Goal: Task Accomplishment & Management: Manage account settings

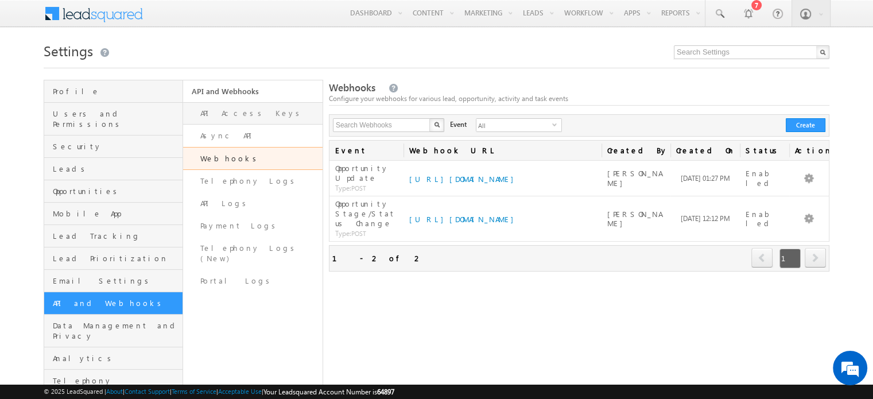
click at [243, 112] on link "API Access Keys" at bounding box center [252, 113] width 139 height 22
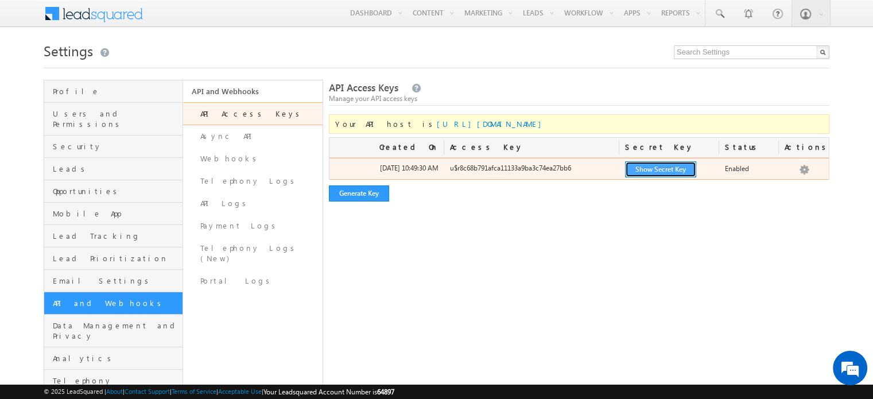
click at [643, 174] on button "Show Secret Key" at bounding box center [660, 169] width 71 height 16
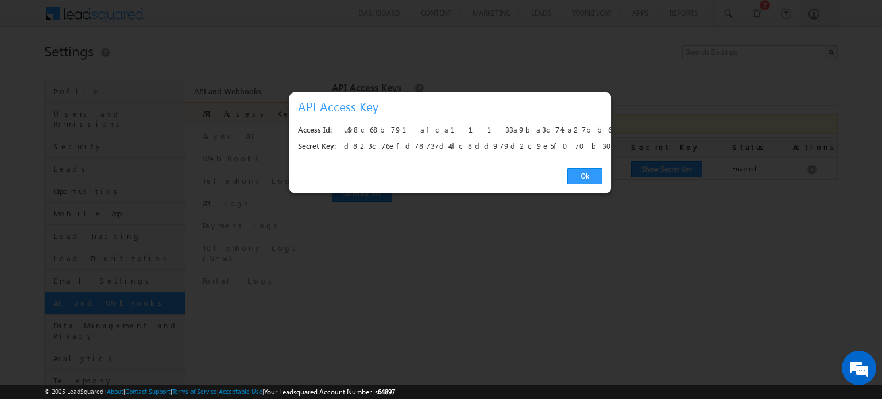
click at [394, 127] on div "u$r8c68b791afca11133a9ba3c74ea27bb6" at bounding box center [470, 130] width 252 height 16
copy div "u$r8c68b791afca11133a9ba3c74ea27bb6"
click at [370, 148] on div "d823c76efd78737d4dc8dd979d2c9e5f070b302d" at bounding box center [470, 146] width 252 height 16
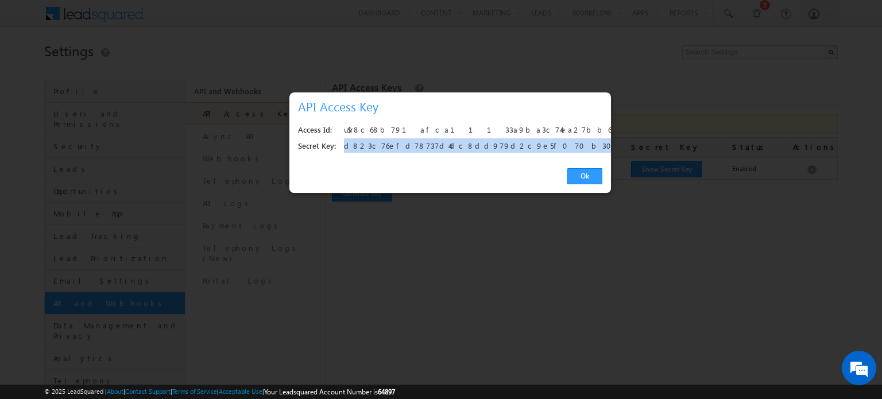
click at [370, 148] on div "d823c76efd78737d4dc8dd979d2c9e5f070b302d" at bounding box center [470, 146] width 252 height 16
copy div "d823c76efd78737d4dc8dd979d2c9e5f070b302d"
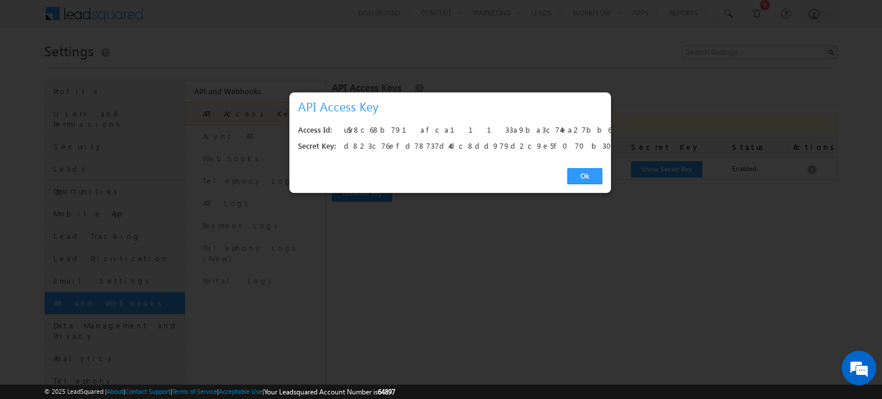
click at [581, 184] on div "Ok" at bounding box center [449, 176] width 321 height 33
click at [581, 170] on link "Ok" at bounding box center [584, 176] width 35 height 16
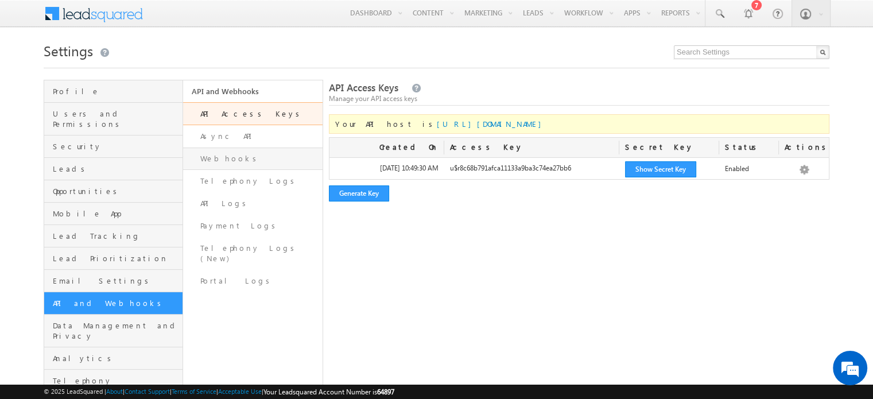
click at [261, 158] on link "Webhooks" at bounding box center [252, 159] width 139 height 22
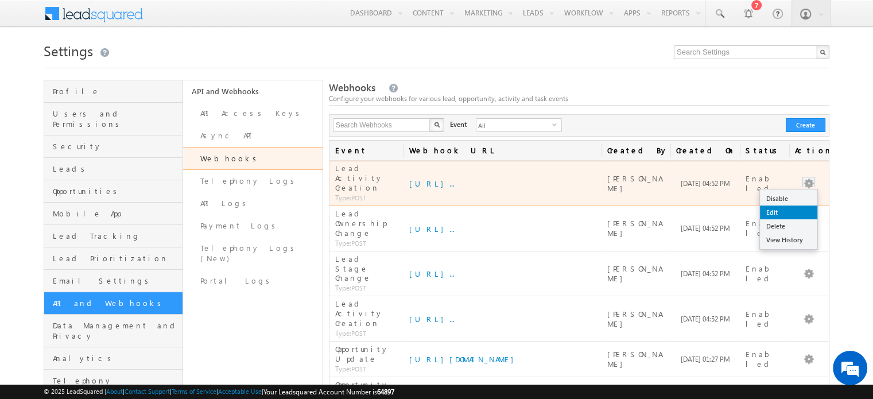
click at [791, 206] on link "Edit" at bounding box center [788, 213] width 57 height 14
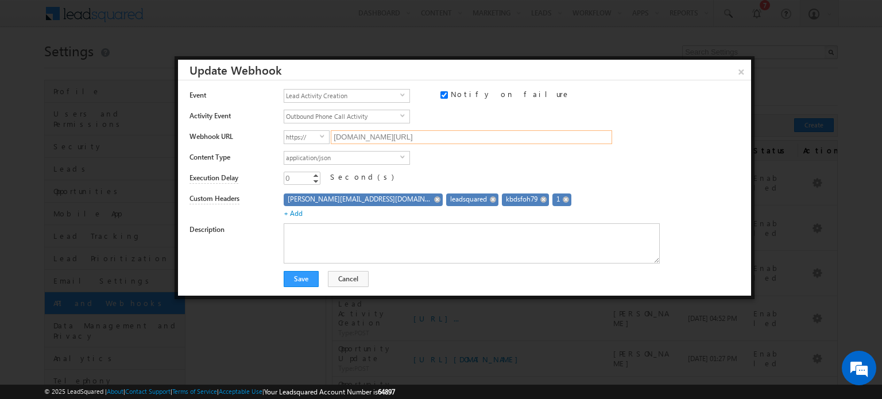
click at [558, 141] on input "7s7qg3wzlg.execute-api.ap-south-1.amazonaws.com/develop/ingestion/crm-events" at bounding box center [471, 137] width 281 height 14
drag, startPoint x: 431, startPoint y: 198, endPoint x: 464, endPoint y: 203, distance: 33.7
click at [502, 203] on div "kbdsfoh79" at bounding box center [525, 199] width 47 height 13
copy span "kbdsfoh79"
click at [340, 275] on button "Cancel" at bounding box center [348, 279] width 41 height 16
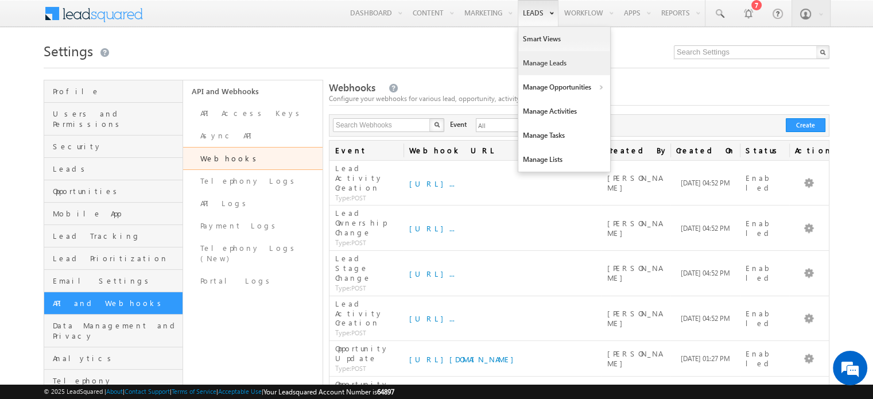
click at [568, 55] on link "Manage Leads" at bounding box center [564, 63] width 92 height 24
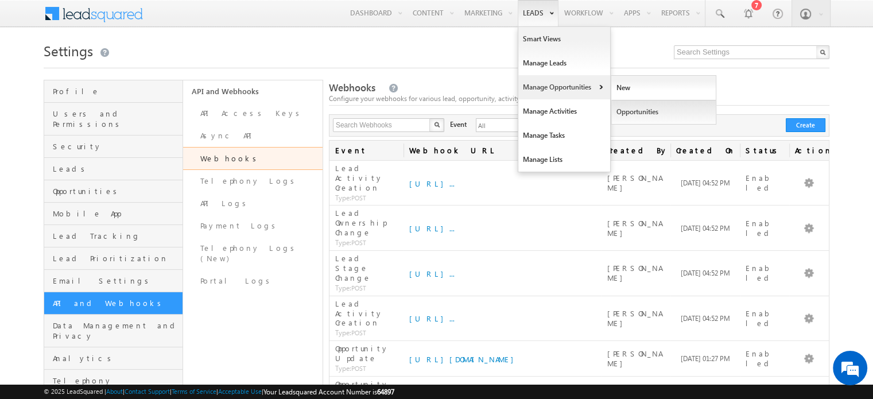
click at [633, 121] on link "Opportunities" at bounding box center [663, 112] width 105 height 24
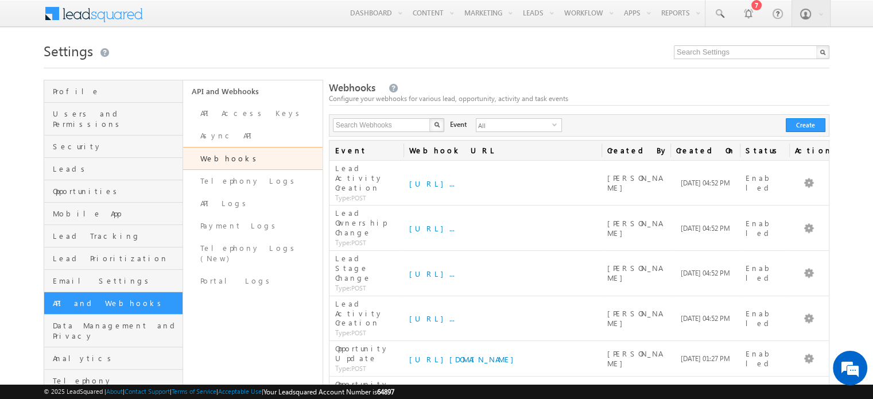
click at [552, 86] on div "Webhooks Configure your webhooks for various lead, opportunity, activity and ta…" at bounding box center [579, 93] width 501 height 25
click at [228, 206] on link "API Logs" at bounding box center [252, 203] width 139 height 22
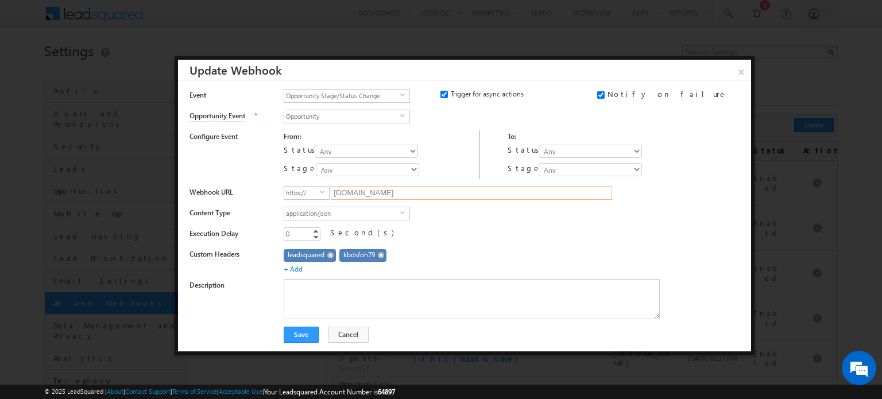
click at [387, 191] on input "eo4na8wlziu5kjj.m.pipedream.net" at bounding box center [471, 193] width 281 height 14
paste input "https://7s7qg3wzlg.execute-api.ap-south-1.amazonaws.com/develop/ingestion/crm-e…"
type input "7s7qg3wzlg.execute-api.ap-south-1.amazonaws.com/develop/ingestion/crm-events"
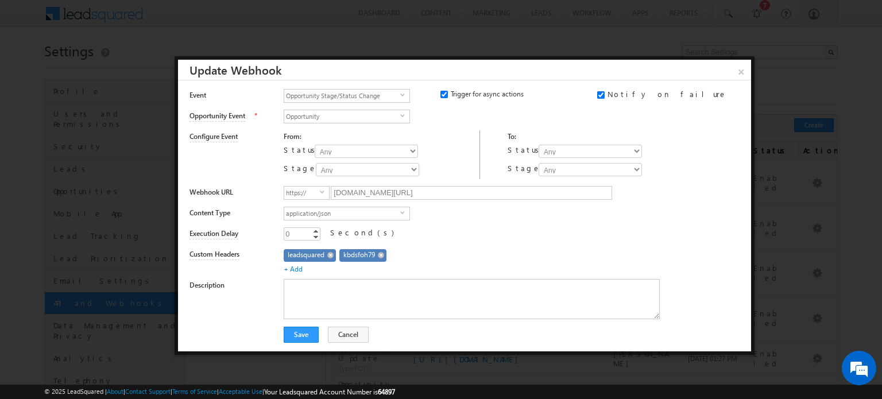
click at [471, 243] on div "Custom Headers leadsquared kbdsfoh79 + Add" at bounding box center [465, 258] width 553 height 31
click at [298, 335] on button "Save" at bounding box center [301, 335] width 35 height 16
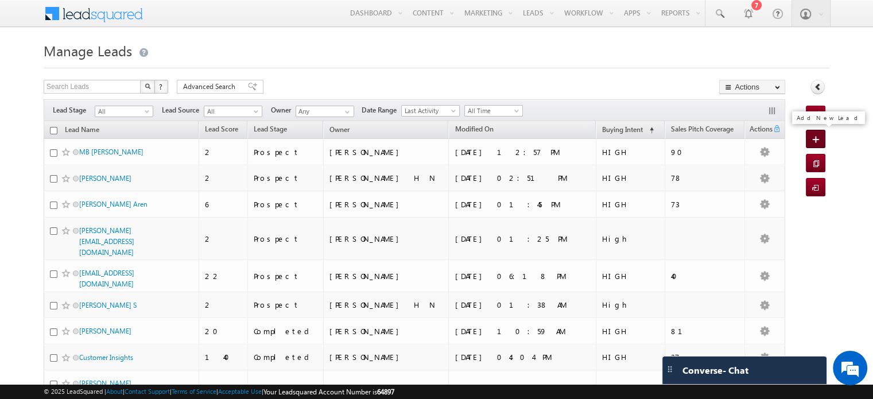
click at [817, 137] on span at bounding box center [817, 139] width 11 height 11
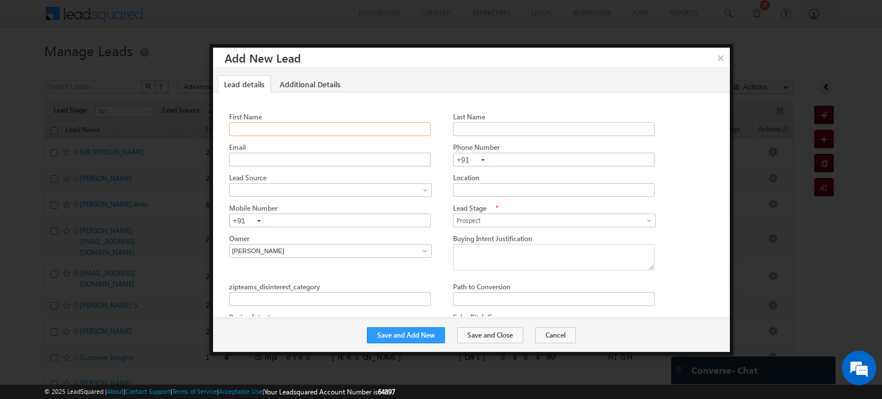
click at [328, 133] on input "First Name" at bounding box center [329, 129] width 201 height 14
type input "N"
type input "Opportunity New"
click at [319, 163] on input "Email" at bounding box center [329, 160] width 201 height 14
type input "[EMAIL_ADDRESS][DOMAIN_NAME]"
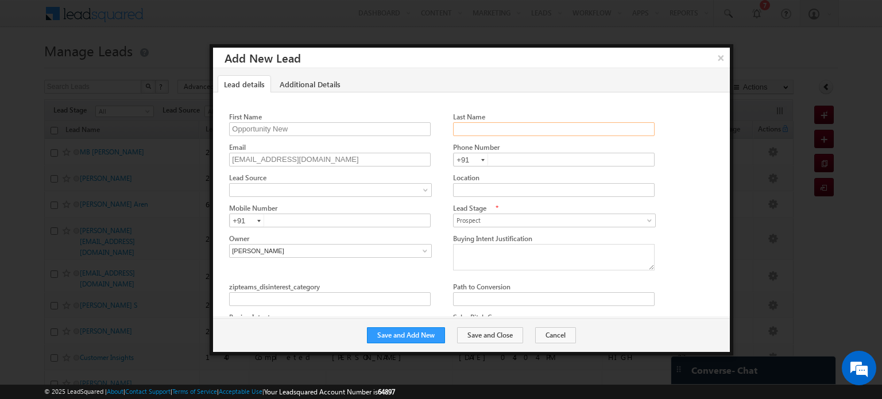
click at [478, 127] on input "Last Name" at bounding box center [553, 129] width 201 height 14
click at [370, 138] on div at bounding box center [474, 126] width 490 height 30
click at [345, 122] on input "Opportunity New" at bounding box center [329, 129] width 201 height 14
type input "Opportunity"
click at [537, 130] on input "Last Name" at bounding box center [553, 129] width 201 height 14
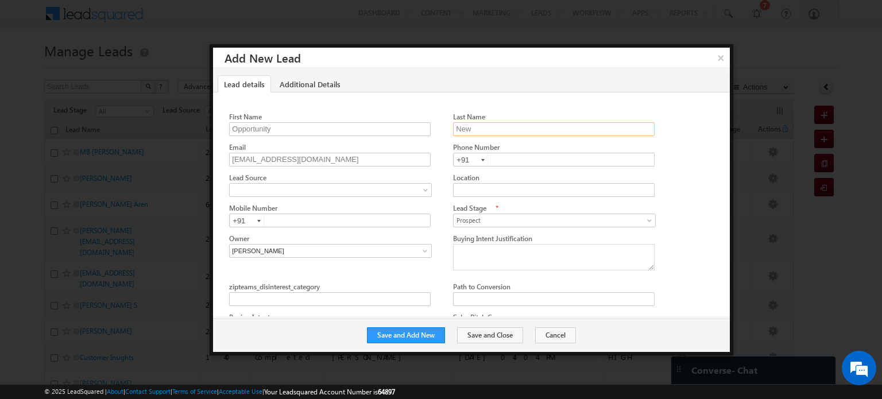
type input "New"
click at [505, 157] on input "text" at bounding box center [553, 160] width 201 height 14
click at [487, 130] on input "New" at bounding box center [553, 129] width 201 height 14
click at [509, 158] on input "text" at bounding box center [553, 160] width 201 height 14
type input "6739303830"
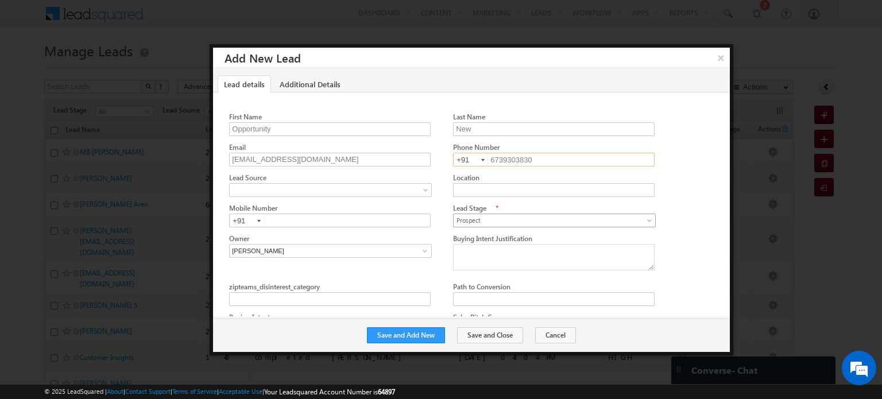
click at [491, 220] on span "Prospect" at bounding box center [550, 220] width 195 height 10
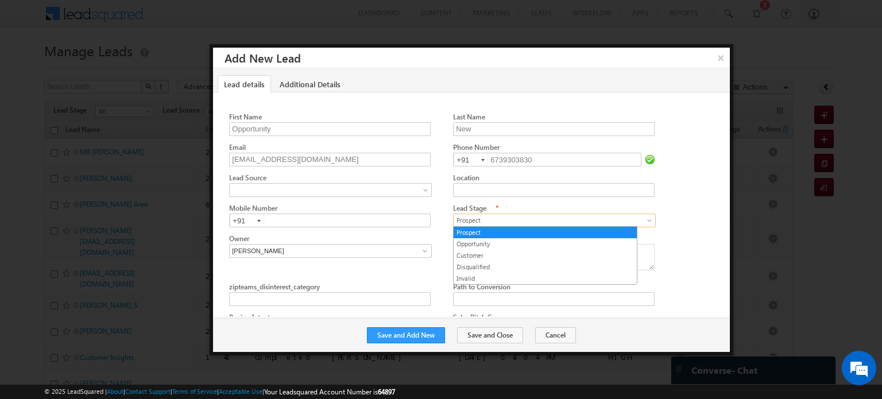
click at [491, 220] on span "Prospect" at bounding box center [550, 220] width 195 height 10
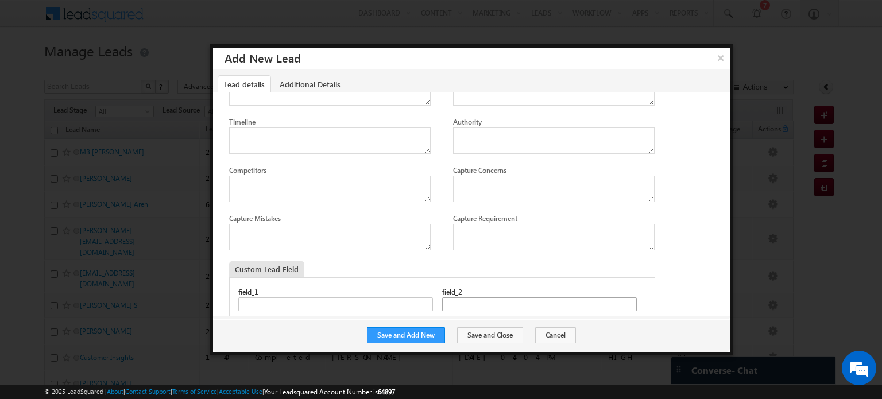
scroll to position [451, 0]
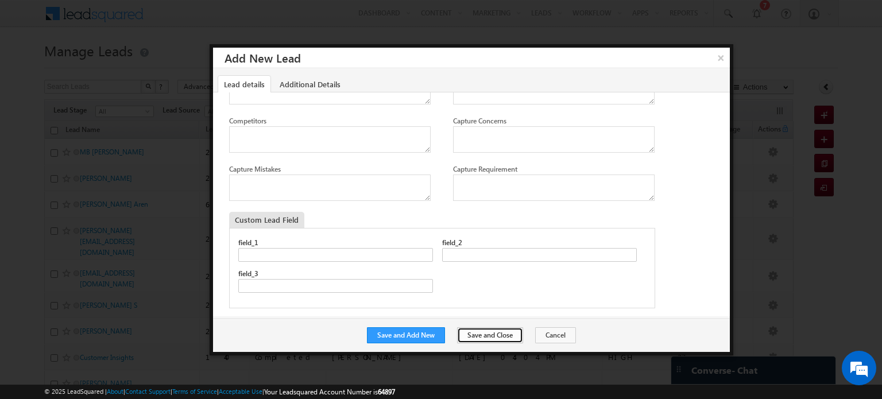
click at [471, 328] on button "Save and Close" at bounding box center [490, 335] width 66 height 16
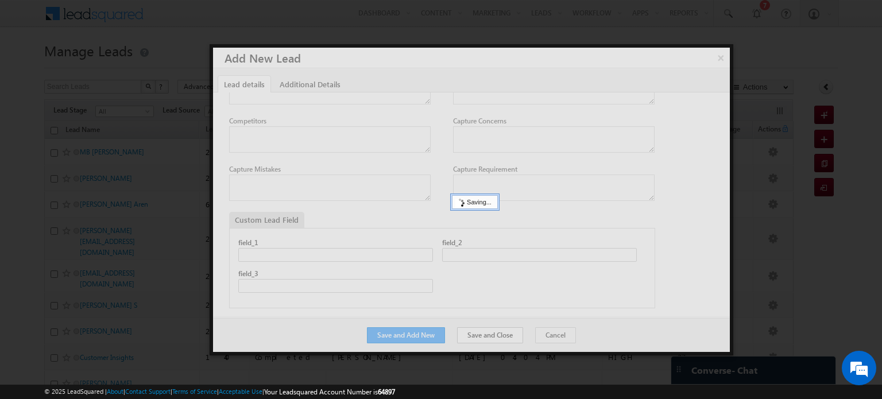
scroll to position [0, 0]
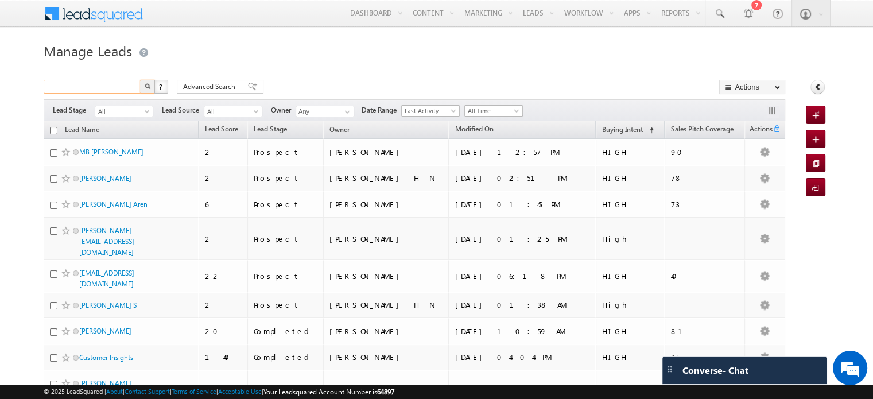
click at [96, 88] on input "text" at bounding box center [93, 87] width 98 height 14
type input "I"
type input "Opportunity"
click at [140, 80] on button "button" at bounding box center [147, 87] width 15 height 14
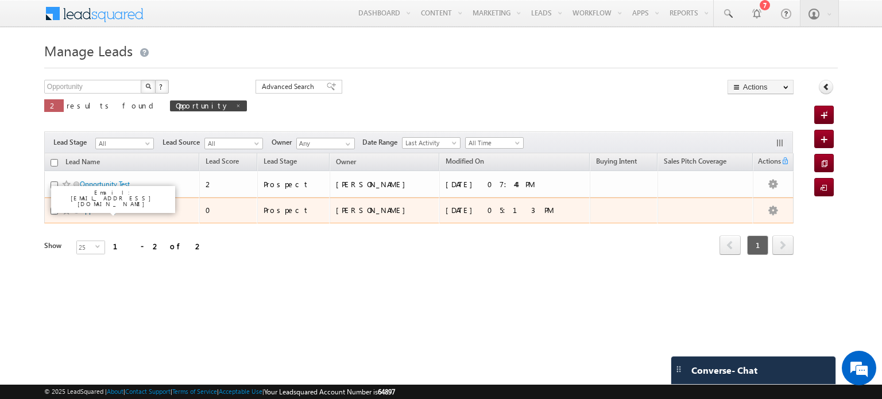
click at [99, 208] on link "Opportunity New" at bounding box center [106, 210] width 53 height 9
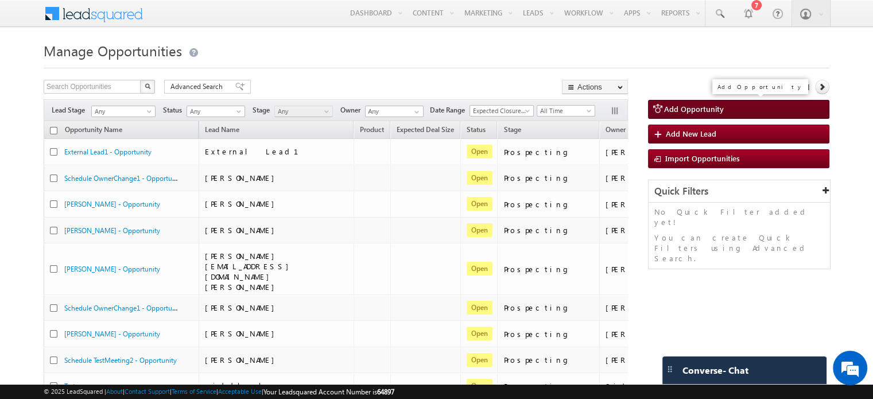
click at [694, 112] on span "Add Opportunity" at bounding box center [694, 109] width 60 height 10
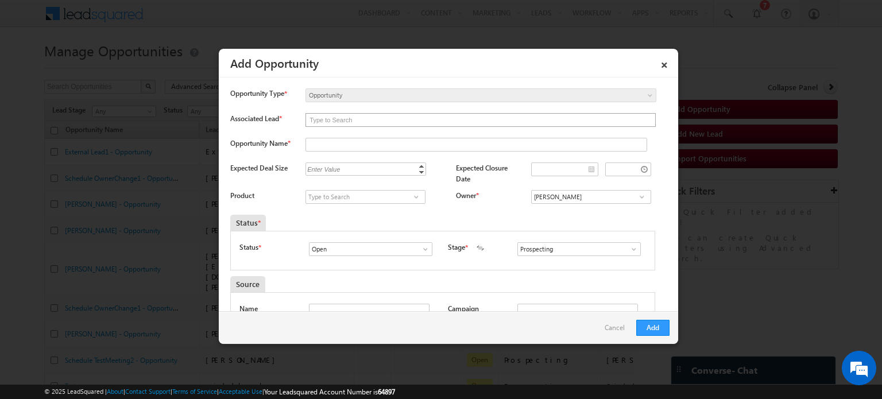
click at [339, 123] on input "text" at bounding box center [480, 120] width 349 height 13
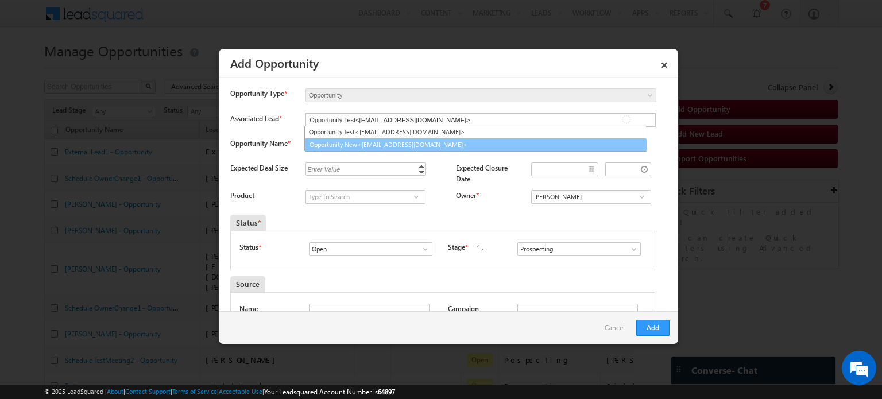
type input "Opportunity New<[EMAIL_ADDRESS][DOMAIN_NAME]>"
click at [344, 144] on link "Opportunity New<[EMAIL_ADDRESS][DOMAIN_NAME]>" at bounding box center [475, 144] width 342 height 13
type input "Opportunity New - Opportunity"
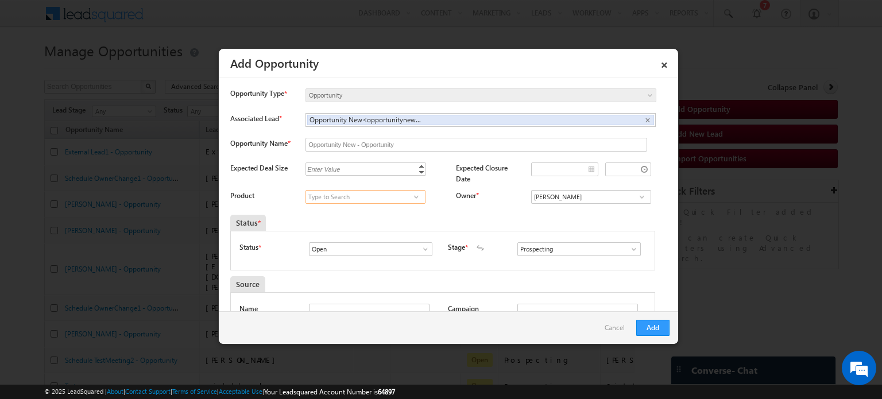
click at [360, 195] on input at bounding box center [365, 197] width 120 height 14
click at [412, 199] on span at bounding box center [415, 196] width 11 height 9
click at [412, 197] on span at bounding box center [415, 196] width 11 height 9
click at [395, 211] on link "01 - Sample Product" at bounding box center [365, 210] width 120 height 13
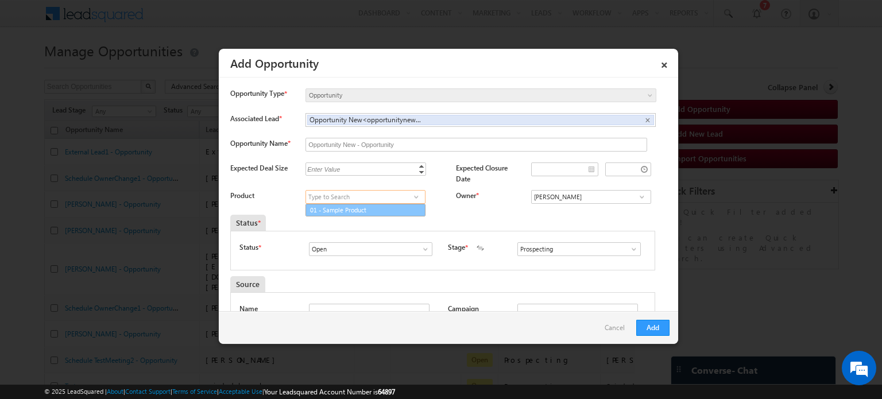
type input "01 - Sample Product"
click at [446, 215] on div "Status *" at bounding box center [387, 223] width 315 height 16
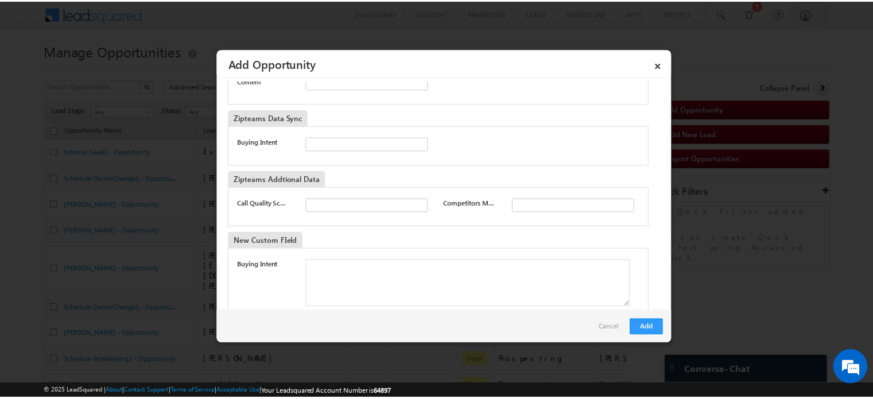
scroll to position [526, 0]
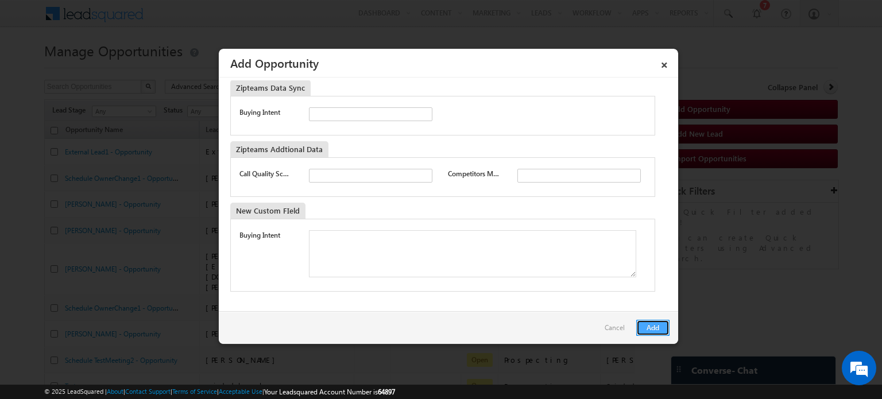
click at [645, 321] on button "Add" at bounding box center [652, 328] width 33 height 16
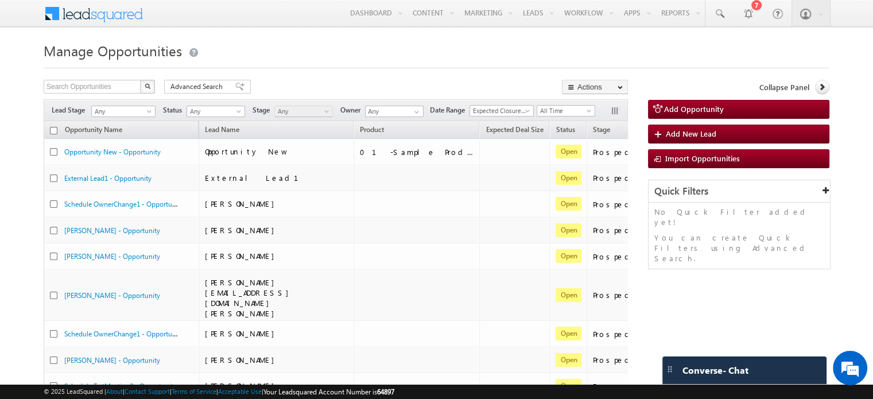
click at [123, 152] on div "External Lead1 - Opportunity" at bounding box center [121, 157] width 96 height 15
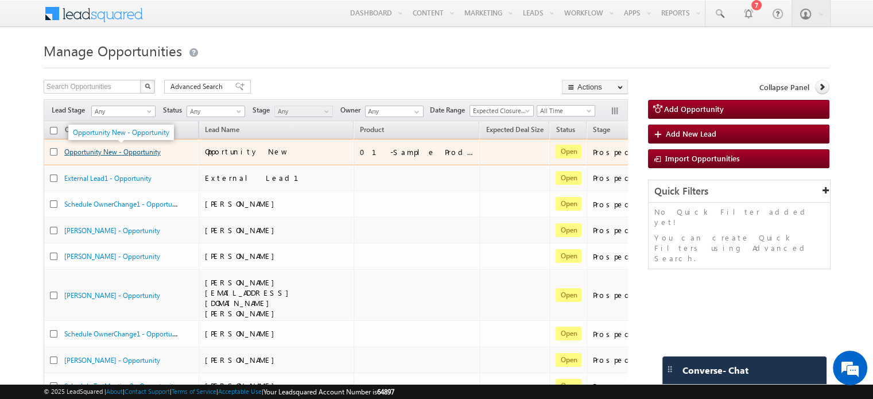
click at [138, 152] on link "Opportunity New - Opportunity" at bounding box center [112, 152] width 96 height 9
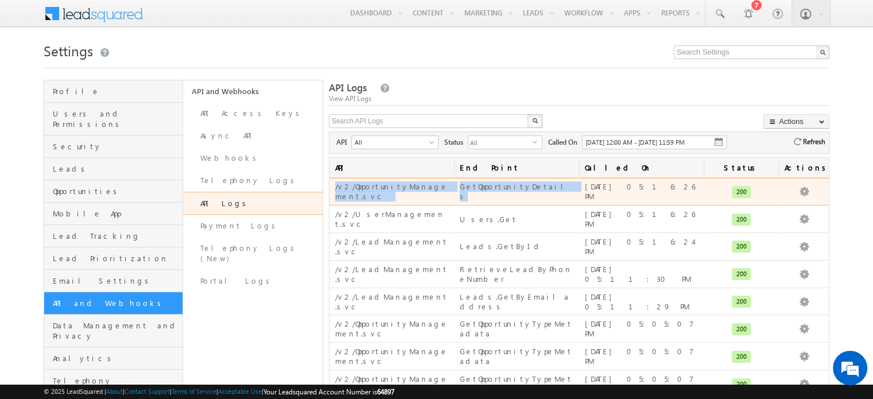
drag, startPoint x: 333, startPoint y: 185, endPoint x: 544, endPoint y: 185, distance: 211.2
click at [544, 185] on tr "/v2/OpportunityManagement.svc GetOpportunityDetails [DATE] 05:16:26 PM 200 View…" at bounding box center [578, 192] width 499 height 28
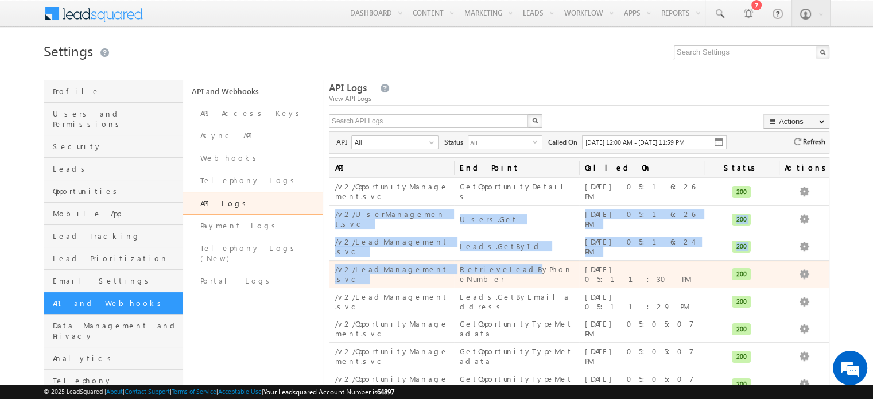
drag, startPoint x: 330, startPoint y: 213, endPoint x: 507, endPoint y: 255, distance: 182.3
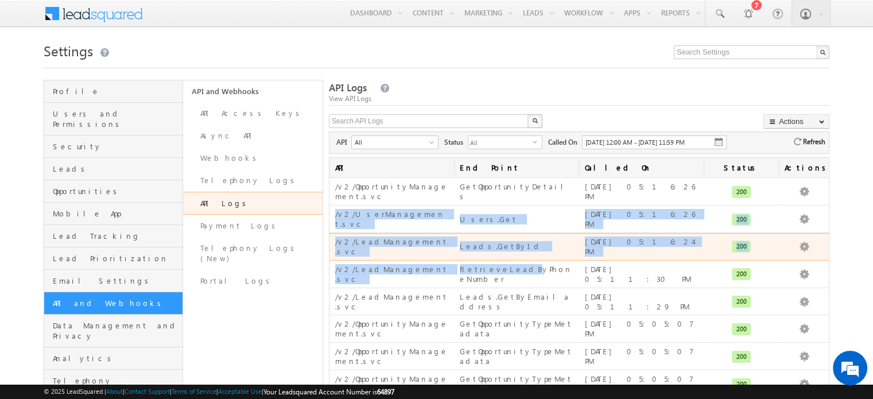
click at [442, 233] on td "/v2/LeadManagement.svc" at bounding box center [391, 247] width 125 height 28
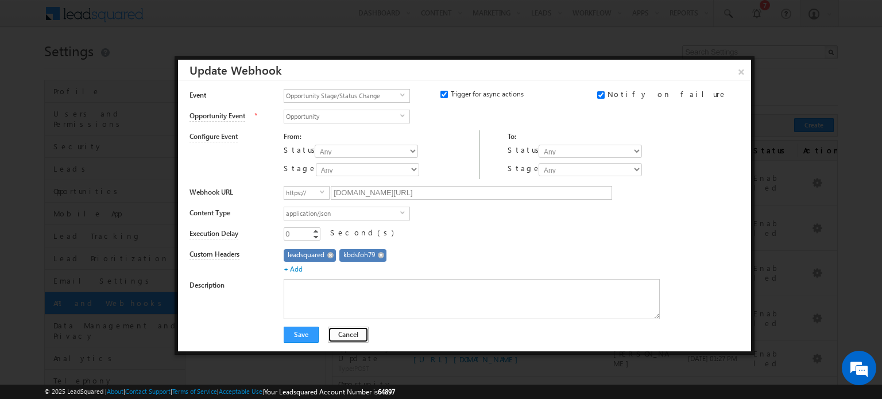
click at [336, 328] on button "Cancel" at bounding box center [348, 335] width 41 height 16
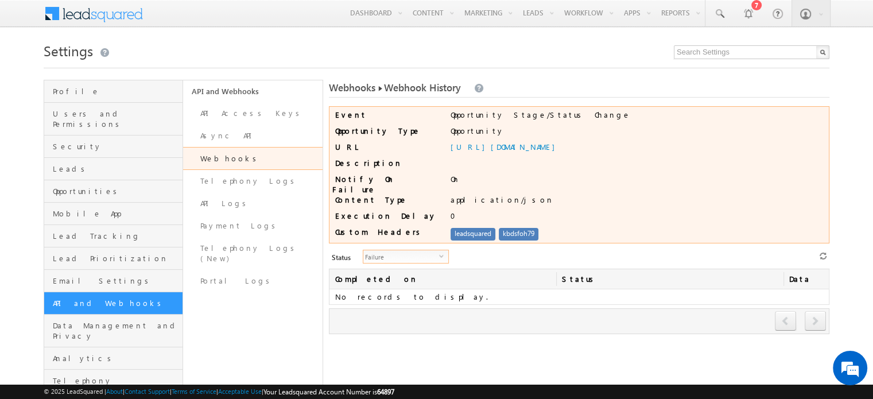
click at [429, 250] on span "Failure" at bounding box center [401, 256] width 76 height 13
click at [401, 272] on li "In [GEOGRAPHIC_DATA]" at bounding box center [398, 276] width 85 height 11
click at [391, 254] on span "In [GEOGRAPHIC_DATA]" at bounding box center [401, 256] width 76 height 13
click at [386, 267] on li "All" at bounding box center [398, 264] width 85 height 11
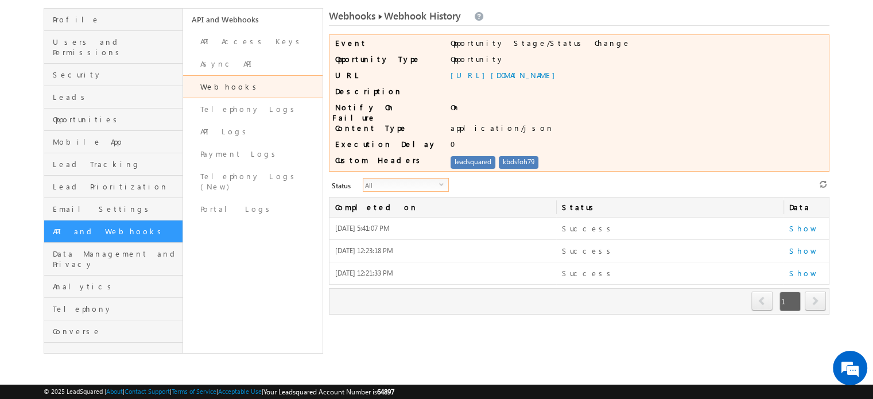
scroll to position [72, 0]
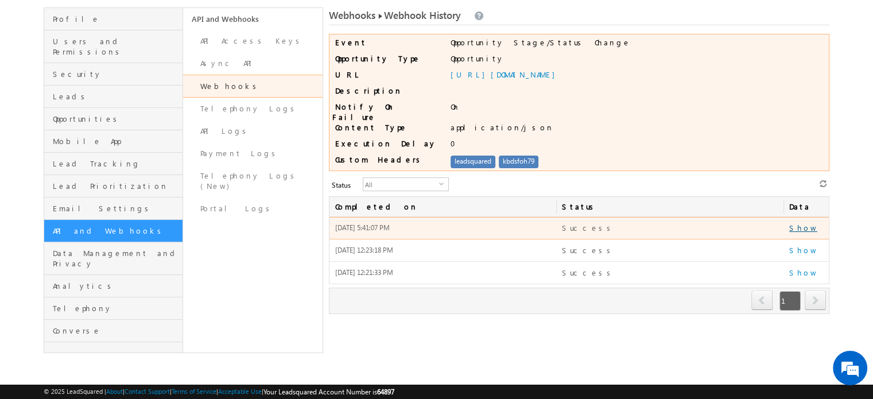
click at [794, 223] on link "Show" at bounding box center [803, 228] width 28 height 10
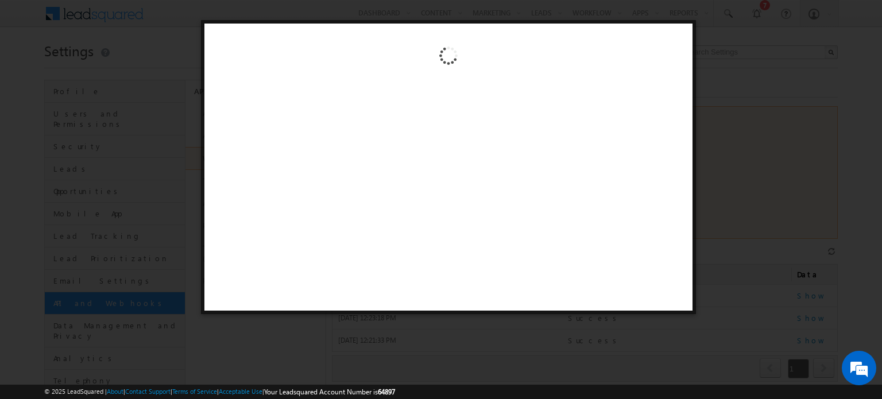
click at [762, 331] on div at bounding box center [441, 199] width 882 height 399
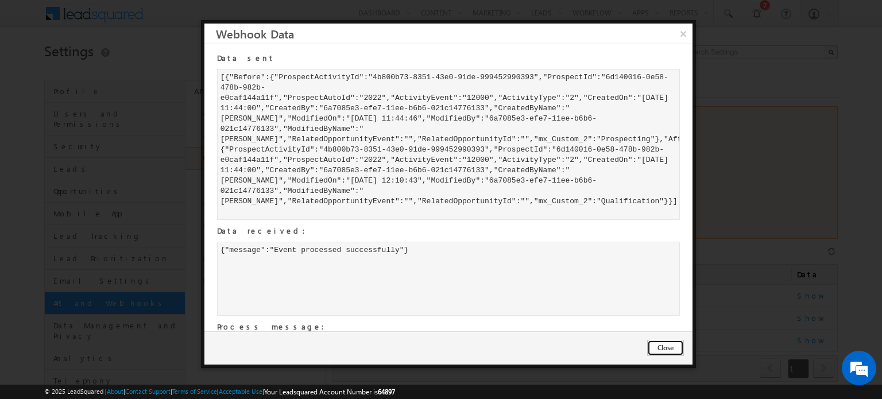
click at [666, 346] on button "Close" at bounding box center [665, 348] width 37 height 16
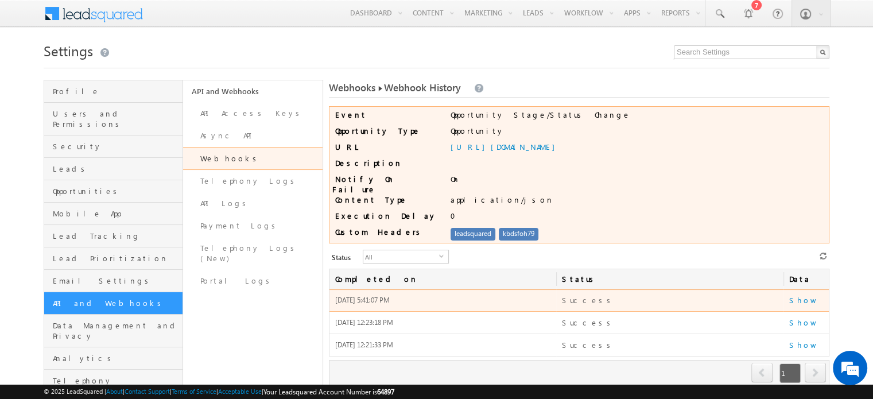
scroll to position [17, 0]
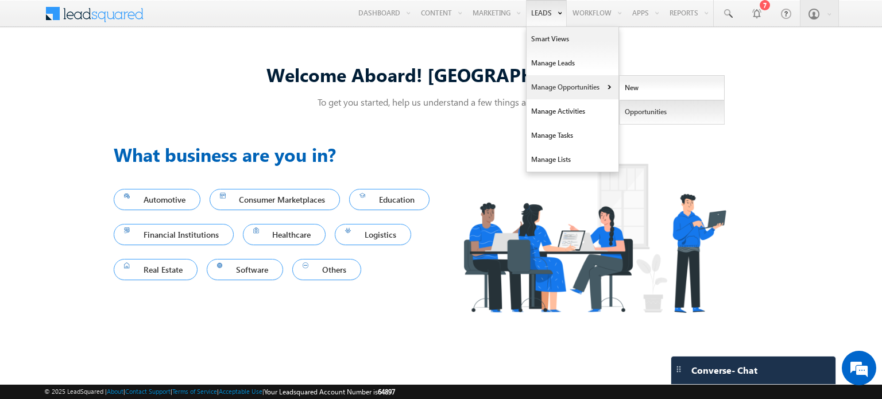
click at [664, 106] on link "Opportunities" at bounding box center [671, 112] width 105 height 24
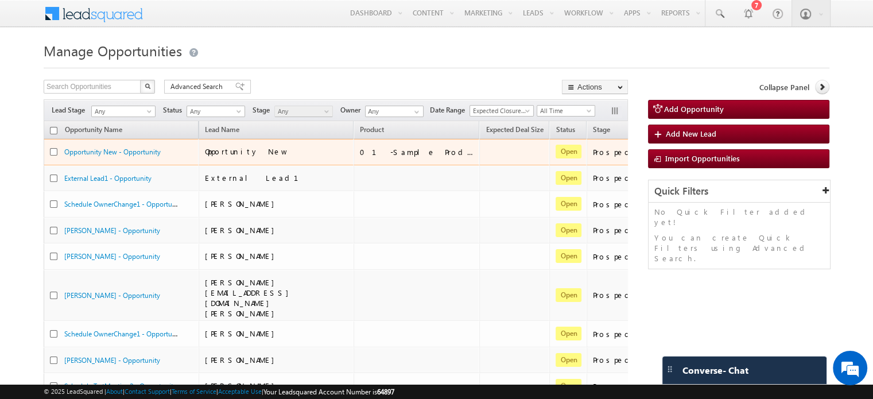
scroll to position [0, 61]
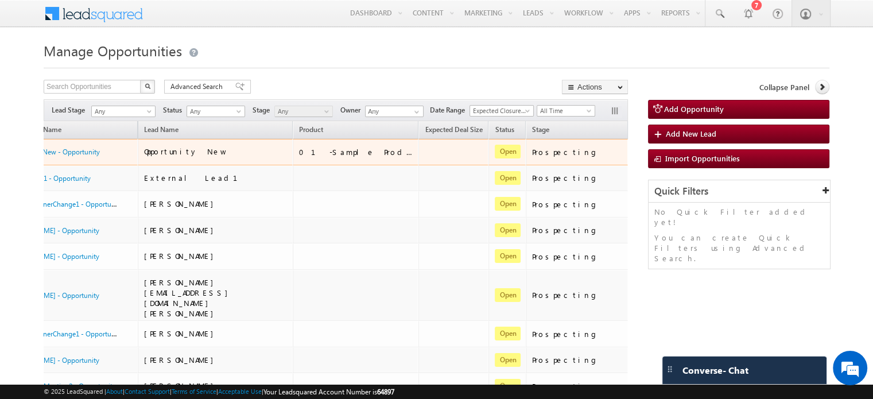
click at [679, 194] on link "Change Stage" at bounding box center [707, 194] width 57 height 14
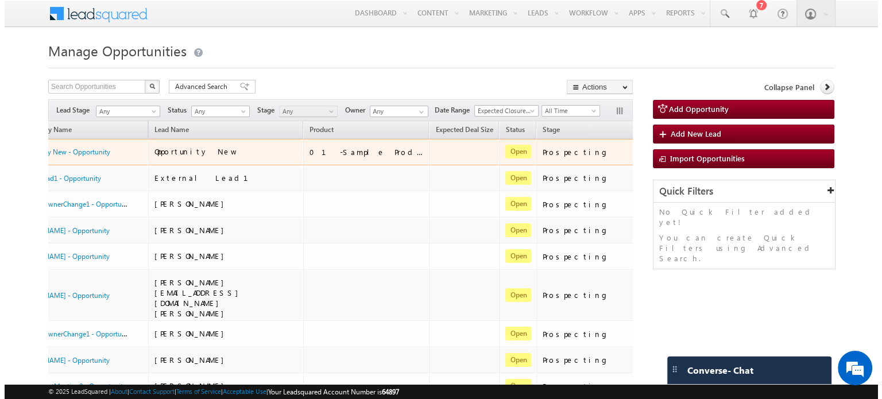
scroll to position [0, 0]
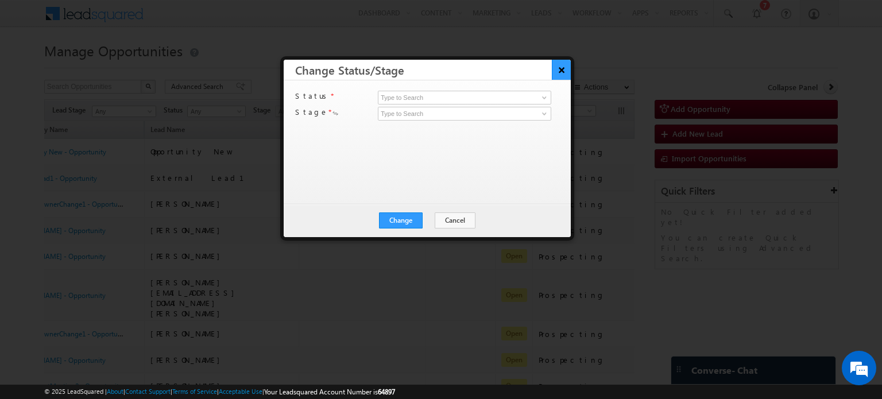
click at [562, 67] on button "×" at bounding box center [561, 70] width 19 height 20
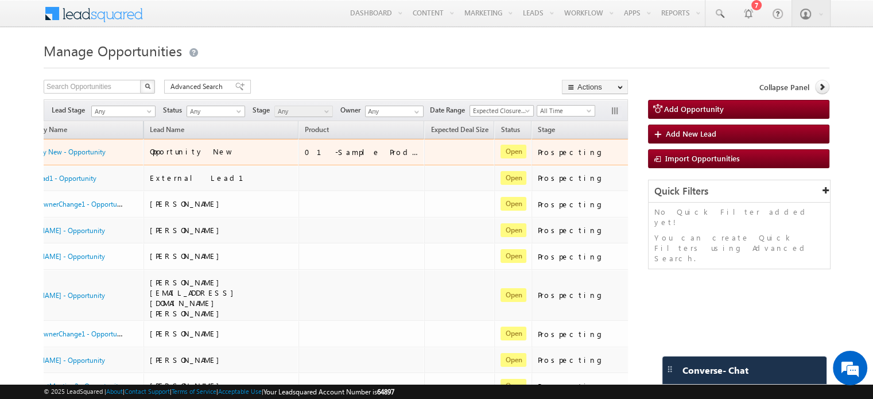
click at [684, 164] on link "Edit" at bounding box center [712, 167] width 57 height 14
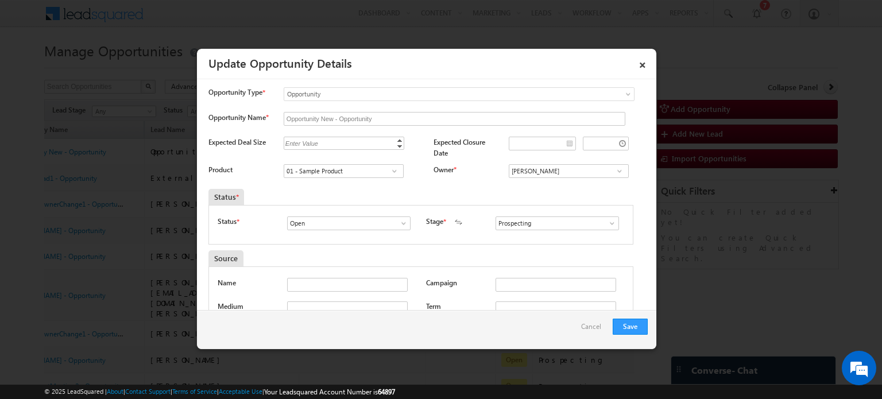
click at [608, 220] on span at bounding box center [611, 223] width 11 height 9
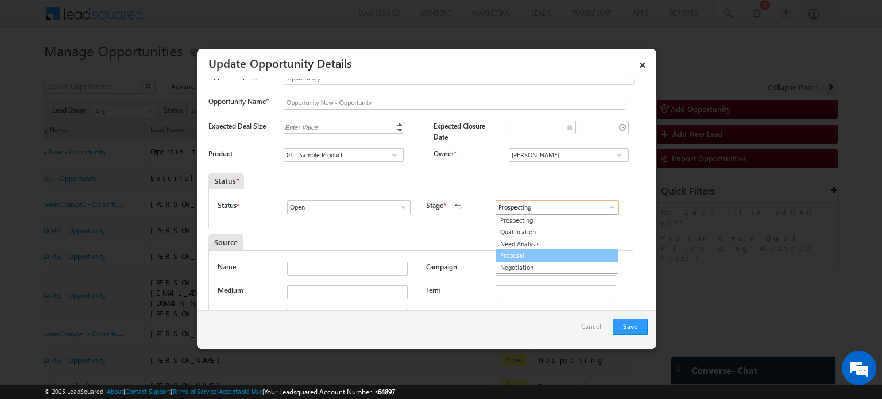
scroll to position [18, 0]
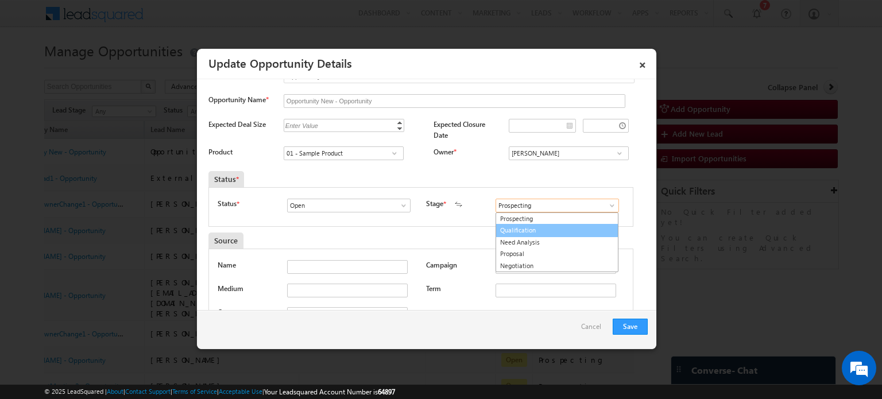
click at [551, 231] on link "Qualification" at bounding box center [556, 230] width 123 height 13
type input "Qualification"
click at [462, 224] on div "Status * Open Won Lost Open Stage * Prospecting Qualification Need Analysis" at bounding box center [420, 207] width 425 height 40
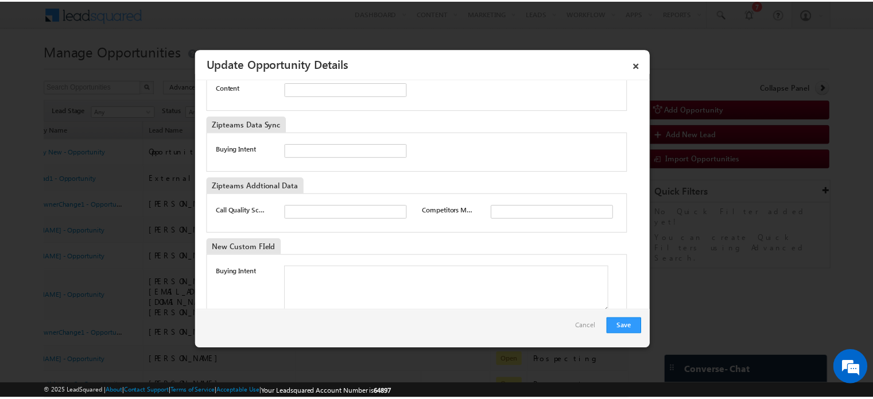
scroll to position [502, 0]
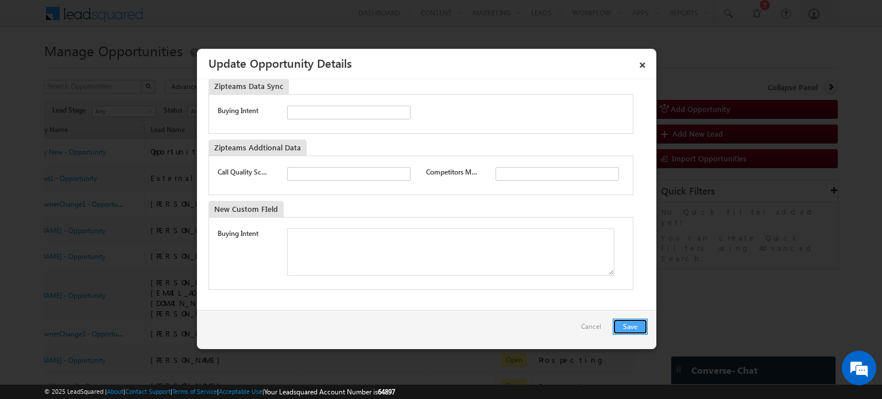
click at [623, 321] on button "Save" at bounding box center [629, 327] width 35 height 16
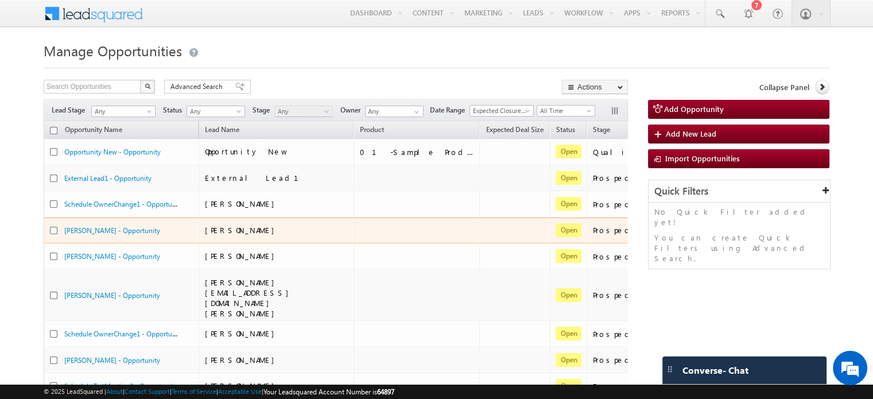
scroll to position [0, 61]
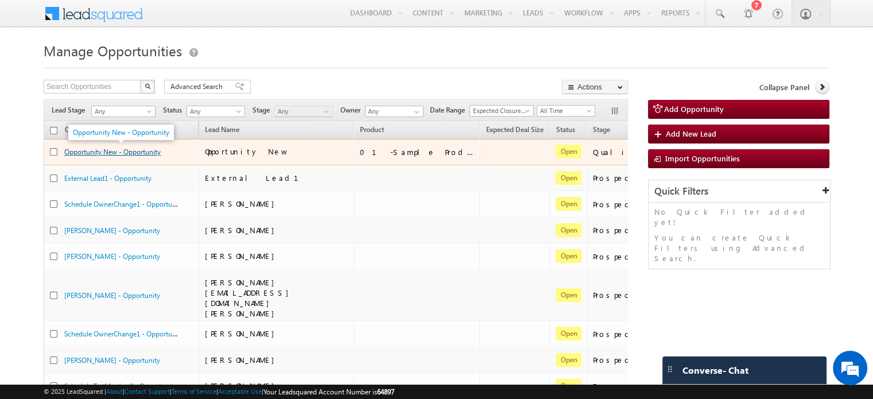
click at [138, 154] on link "Opportunity New - Opportunity" at bounding box center [112, 152] width 96 height 9
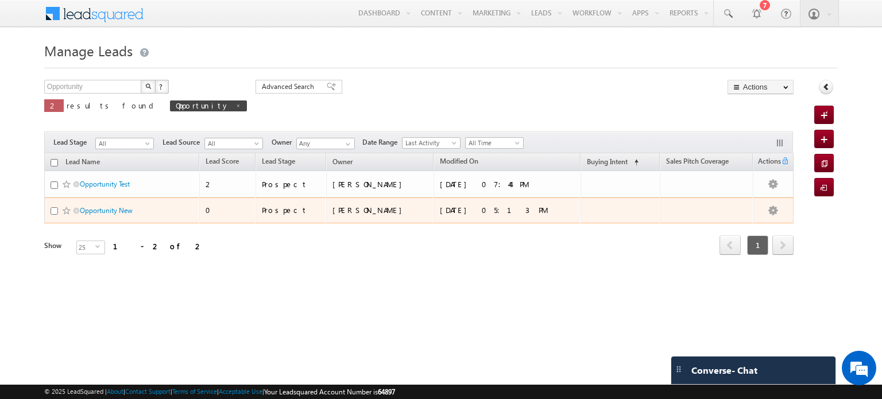
click at [55, 208] on input "checkbox" at bounding box center [54, 210] width 7 height 7
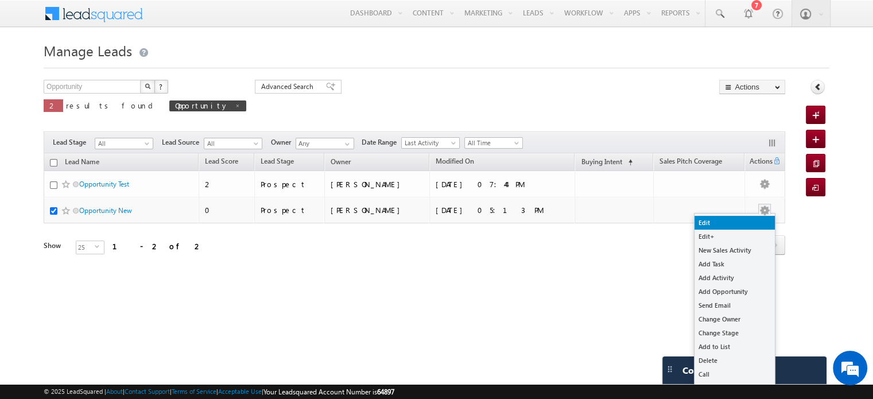
click at [746, 222] on link "Edit" at bounding box center [735, 223] width 80 height 14
checkbox input "true"
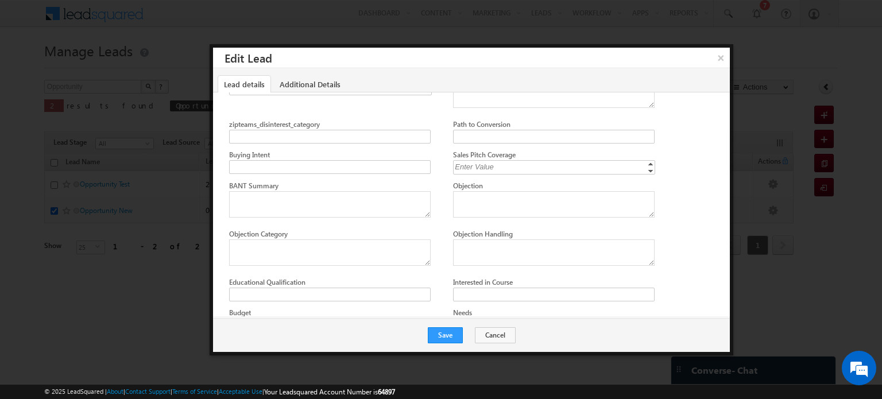
scroll to position [241, 0]
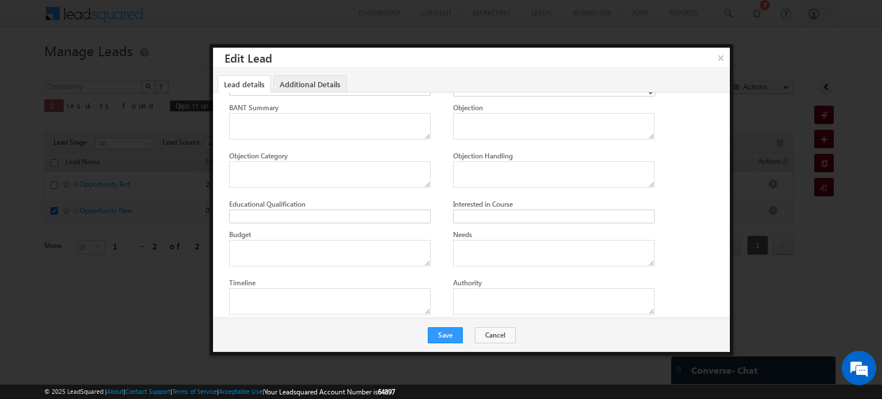
click at [319, 84] on link "Additional Details" at bounding box center [309, 84] width 73 height 18
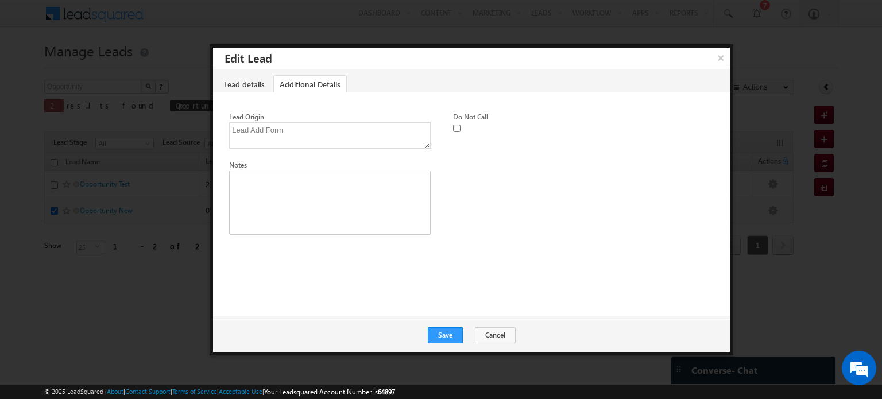
scroll to position [0, 0]
click at [246, 90] on link "Lead details" at bounding box center [244, 84] width 53 height 18
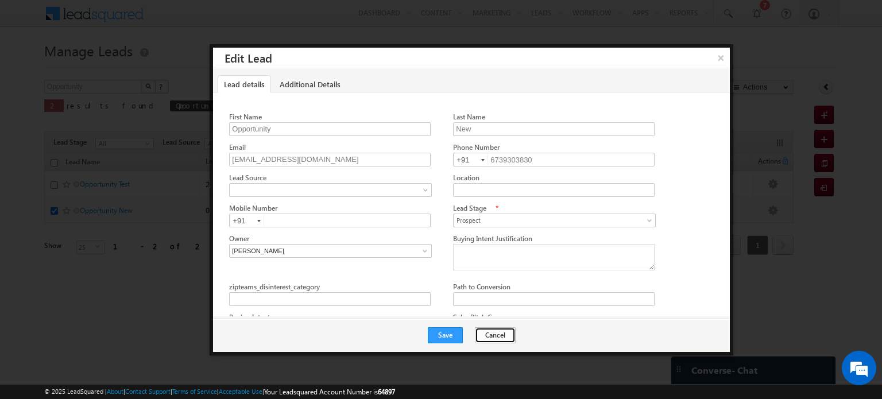
click at [497, 330] on button "Cancel" at bounding box center [495, 335] width 41 height 16
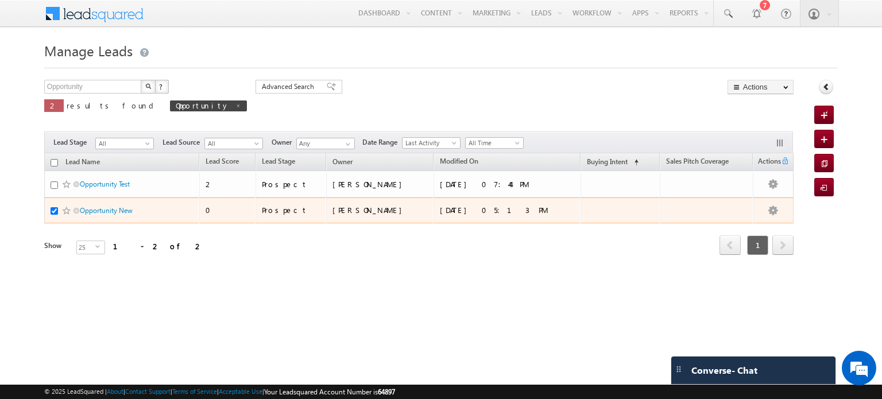
click at [108, 205] on span "Opportunity New" at bounding box center [118, 210] width 77 height 11
click at [110, 208] on link "Opportunity New" at bounding box center [106, 210] width 53 height 9
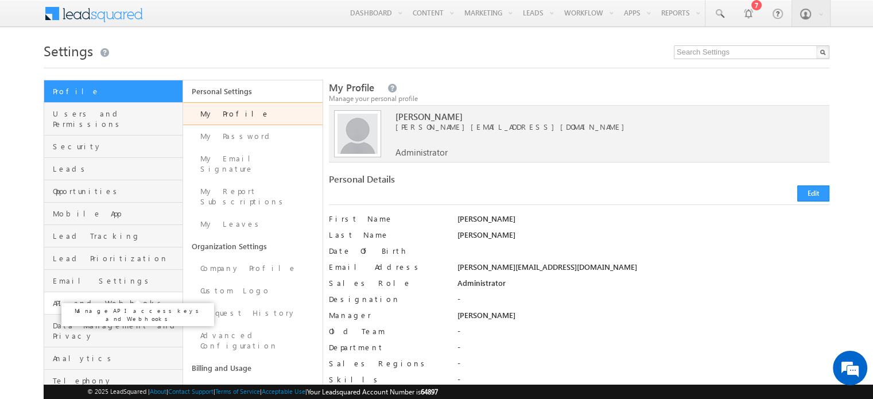
click at [69, 298] on span "API and Webhooks" at bounding box center [116, 303] width 127 height 10
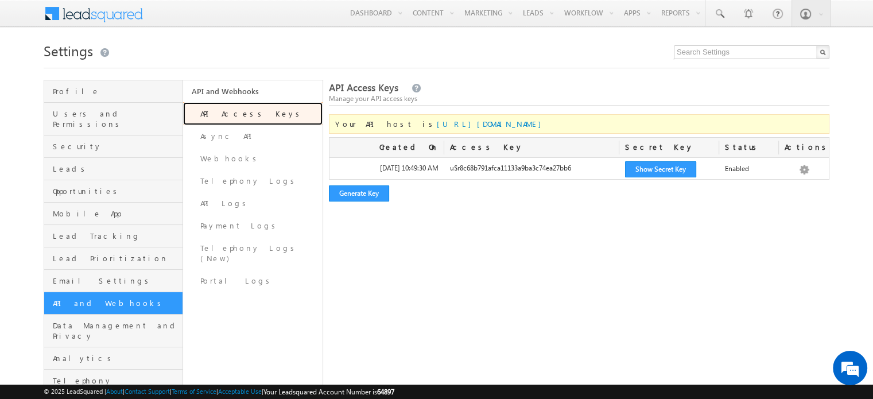
click at [234, 121] on link "API Access Keys" at bounding box center [252, 113] width 139 height 23
click at [672, 171] on button "Show Secret Key" at bounding box center [660, 169] width 71 height 16
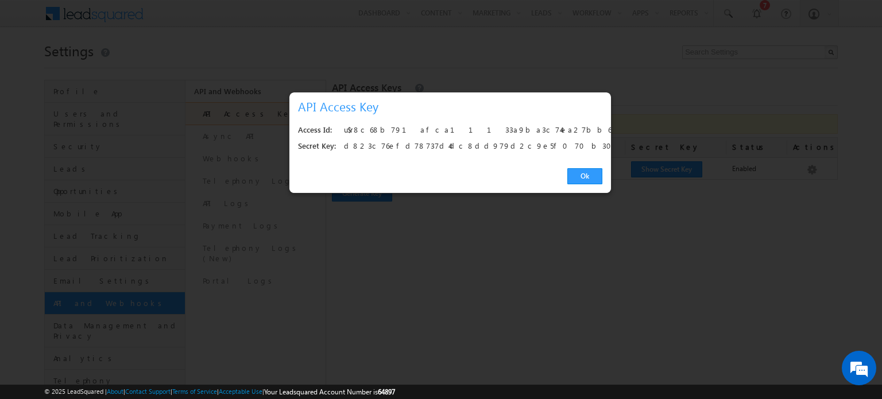
click at [391, 128] on div "u$r8c68b791afca11133a9ba3c74ea27bb6" at bounding box center [470, 130] width 252 height 16
copy div "u$r8c68b791afca11133a9ba3c74ea27bb6"
click at [466, 145] on div "d823c76efd78737d4dc8dd979d2c9e5f070b302d" at bounding box center [470, 146] width 252 height 16
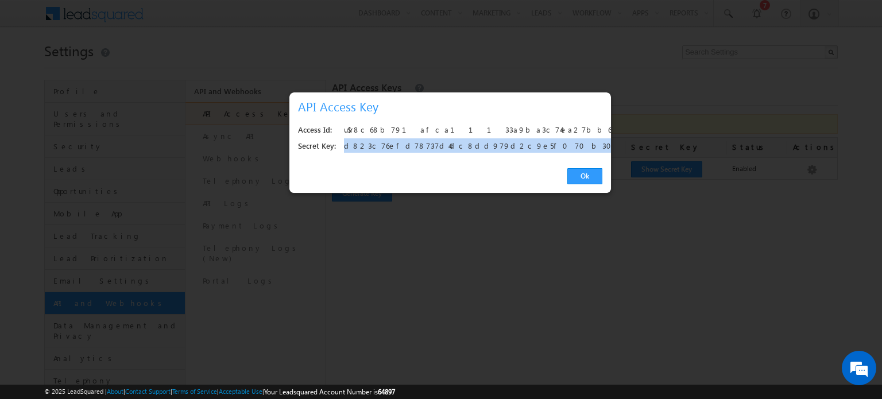
click at [466, 145] on div "d823c76efd78737d4dc8dd979d2c9e5f070b302d" at bounding box center [470, 146] width 252 height 16
copy div "d823c76efd78737d4dc8dd979d2c9e5f070b302d"
